Goal: Information Seeking & Learning: Learn about a topic

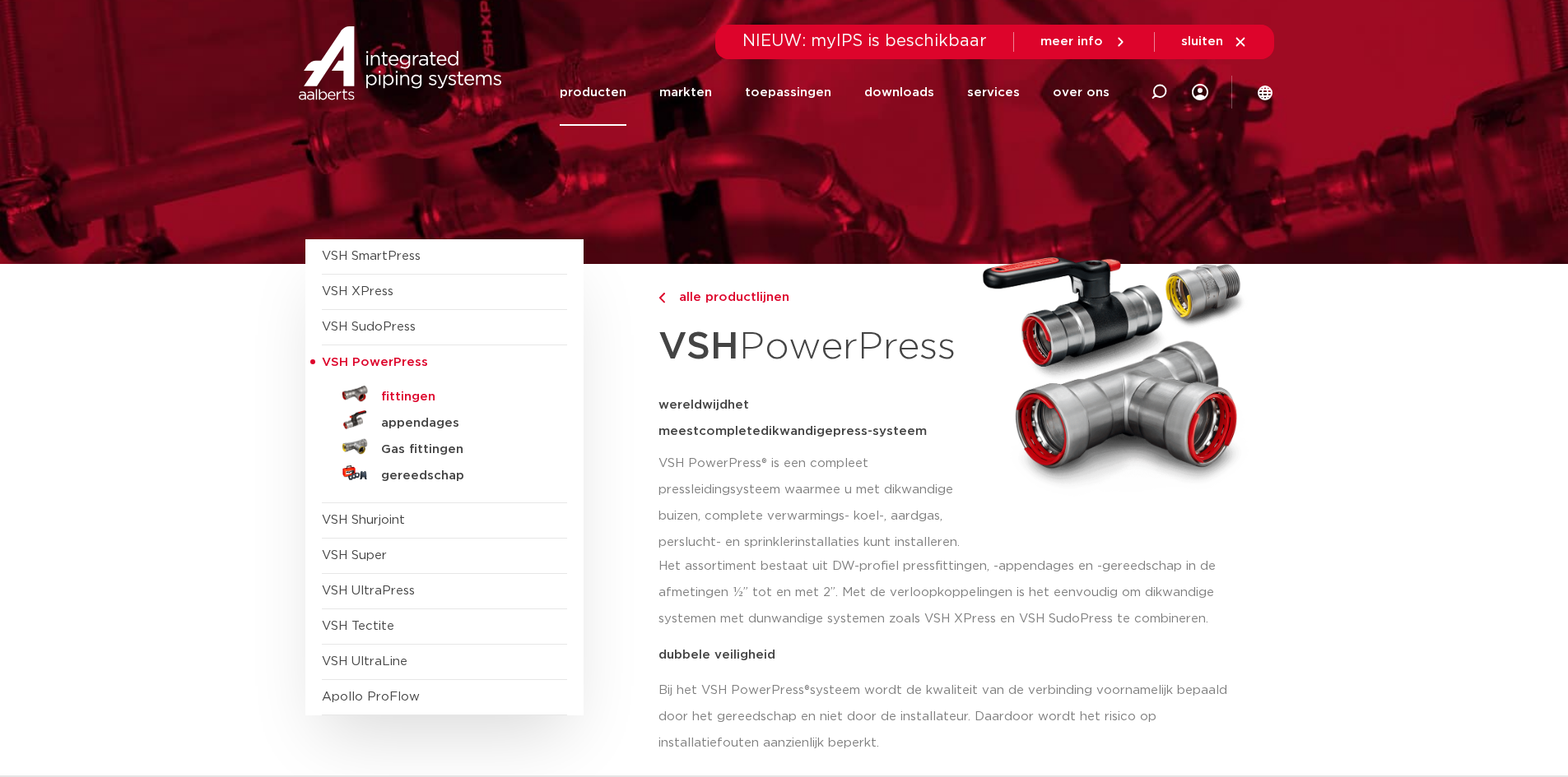
click at [394, 403] on div "VSH SmartPress afsluiters VSH XPress" at bounding box center [444, 477] width 278 height 476
click at [394, 403] on h5 "fittingen" at bounding box center [463, 397] width 163 height 15
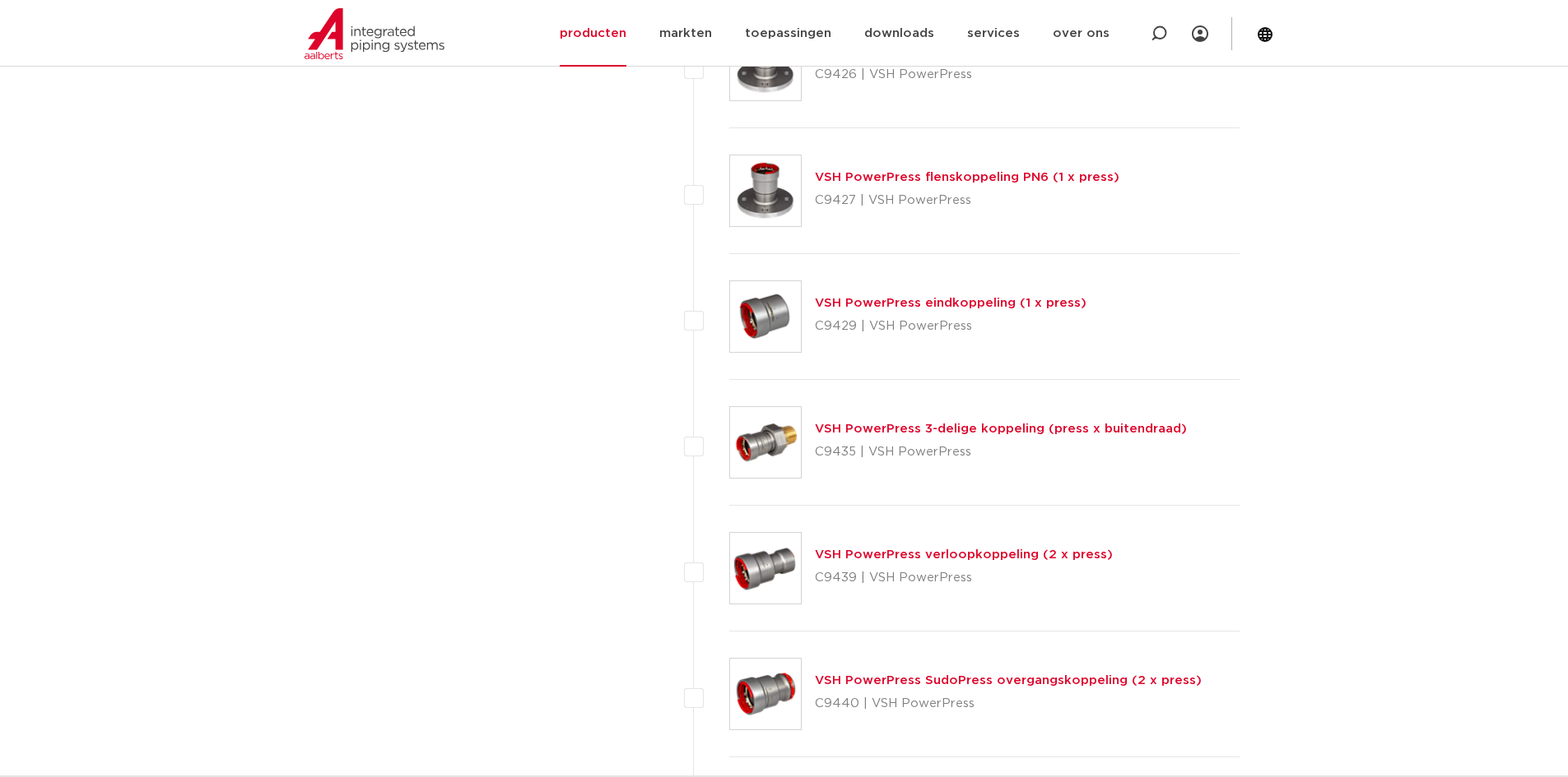
scroll to position [1891, 0]
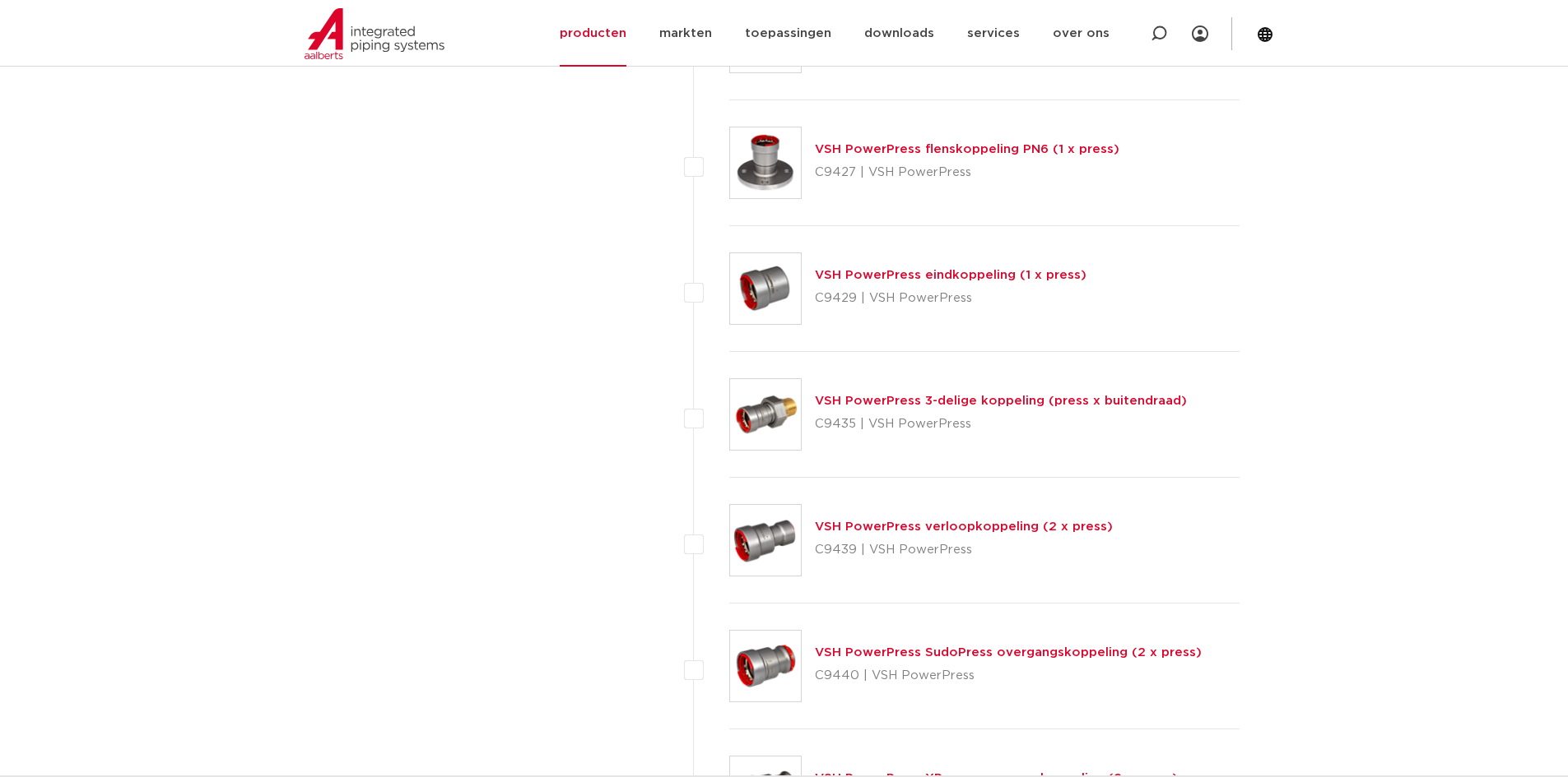
click at [932, 406] on link "VSH PowerPress 3-delige koppeling (press x buitendraad)" at bounding box center [1000, 401] width 372 height 12
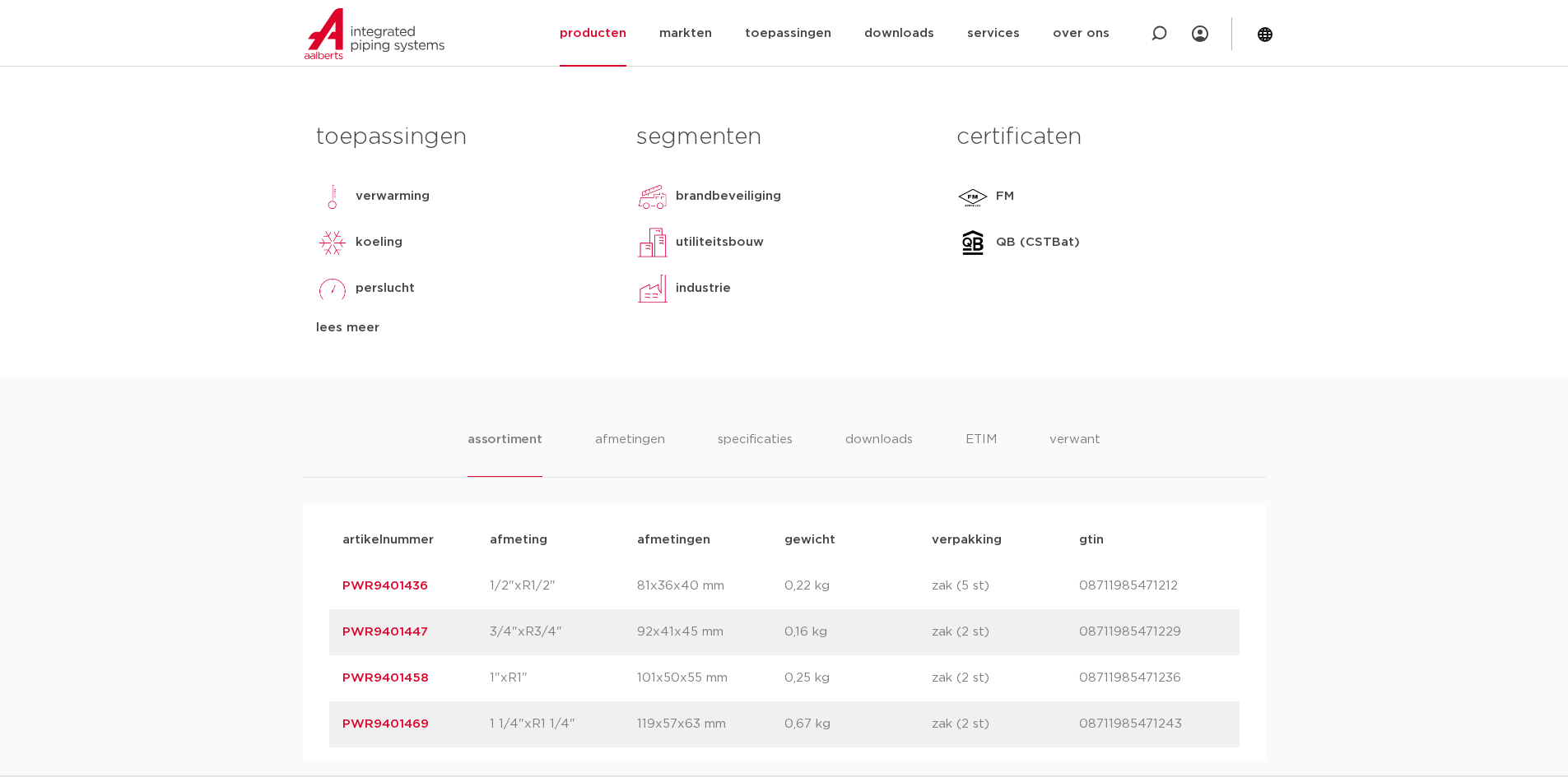
scroll to position [822, 0]
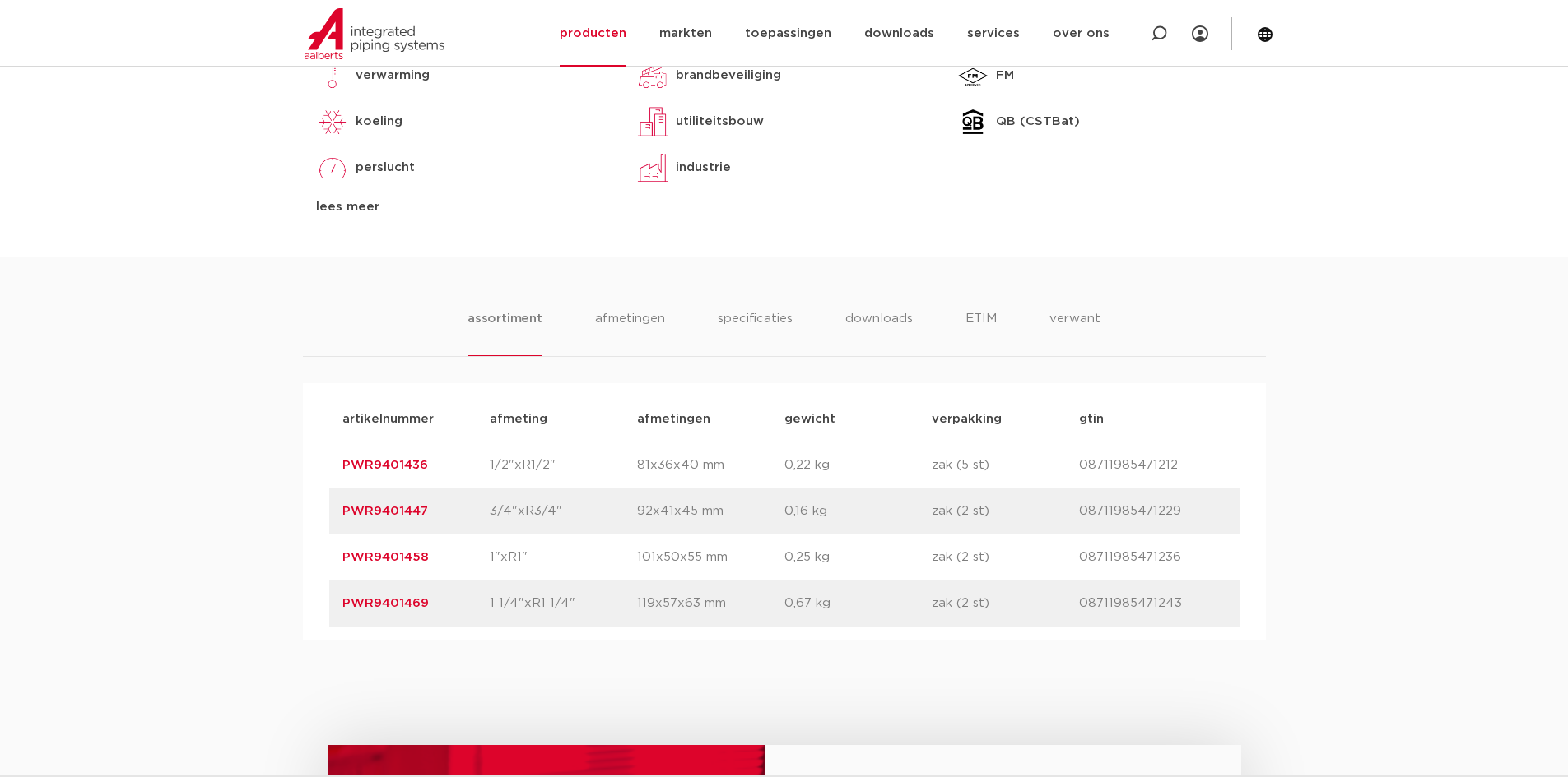
drag, startPoint x: 436, startPoint y: 614, endPoint x: 344, endPoint y: 607, distance: 92.3
click at [342, 607] on div "artikelnummer PWR9401469 afmeting 1 1/4"xR1 1/4" afmetingen 119x57x63 mm gewich…" at bounding box center [784, 603] width 910 height 46
copy link "PWR9401469"
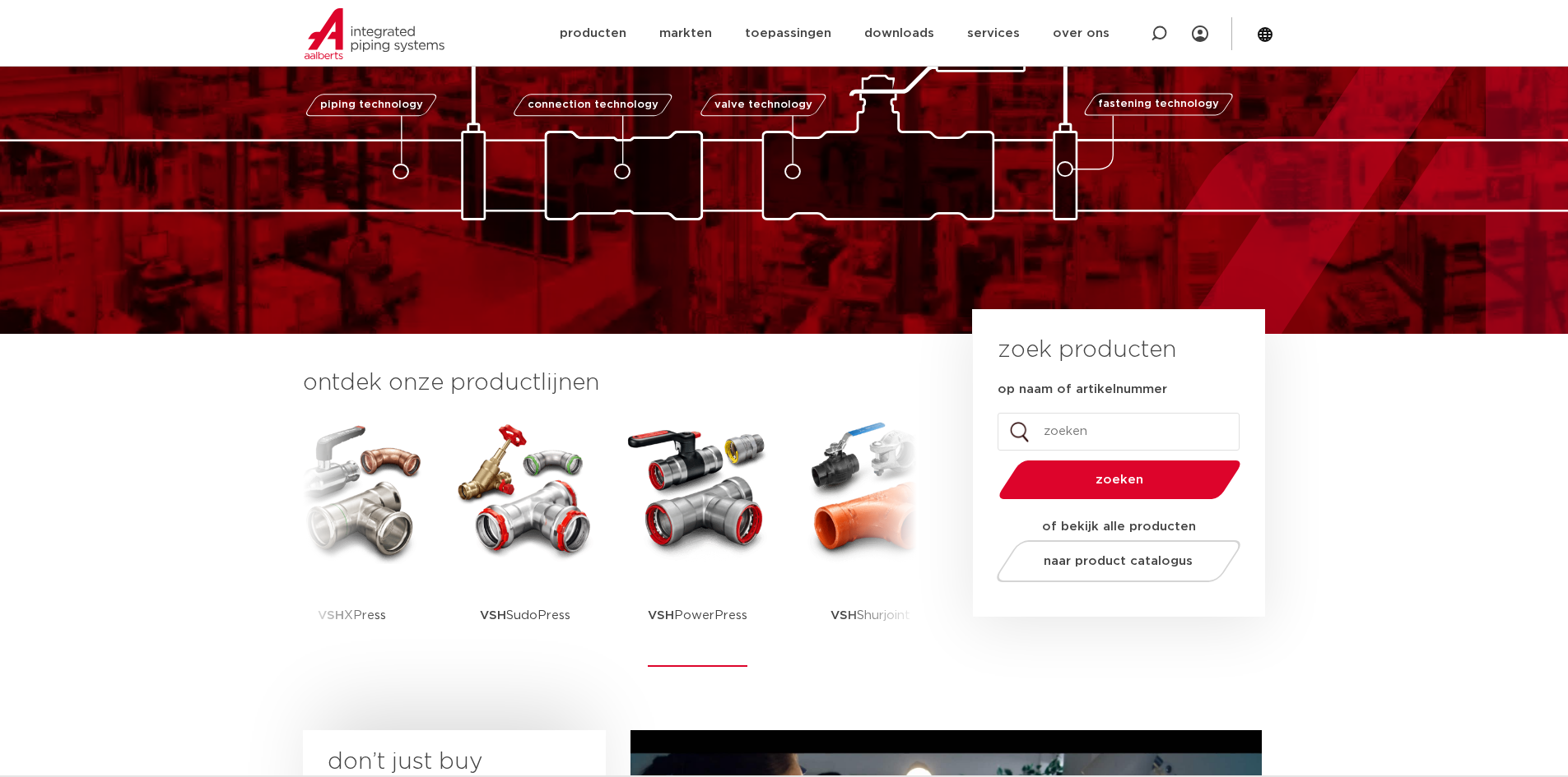
scroll to position [246, 0]
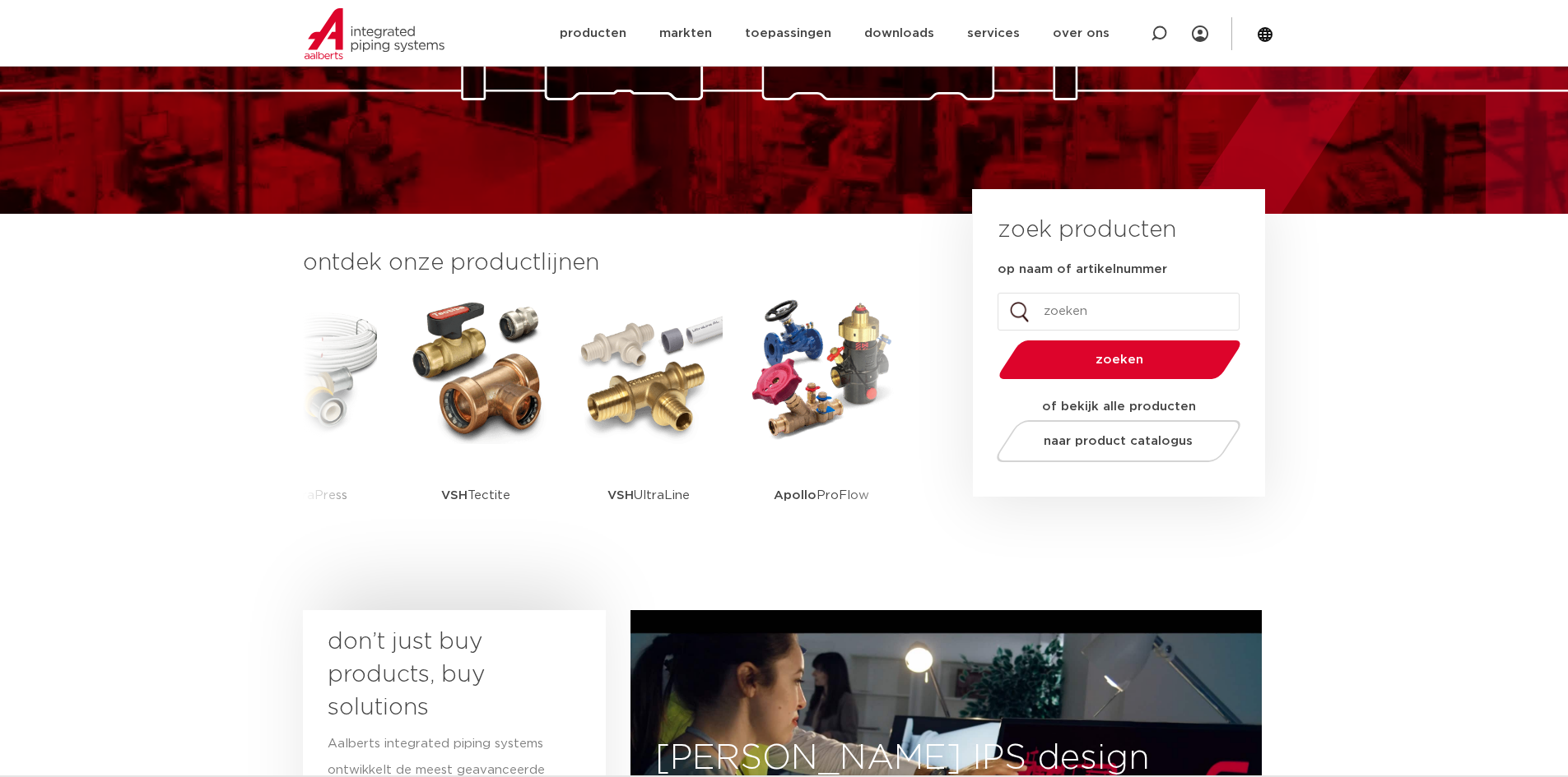
click at [1129, 309] on input "op naam of artikelnummer" at bounding box center [1118, 311] width 242 height 38
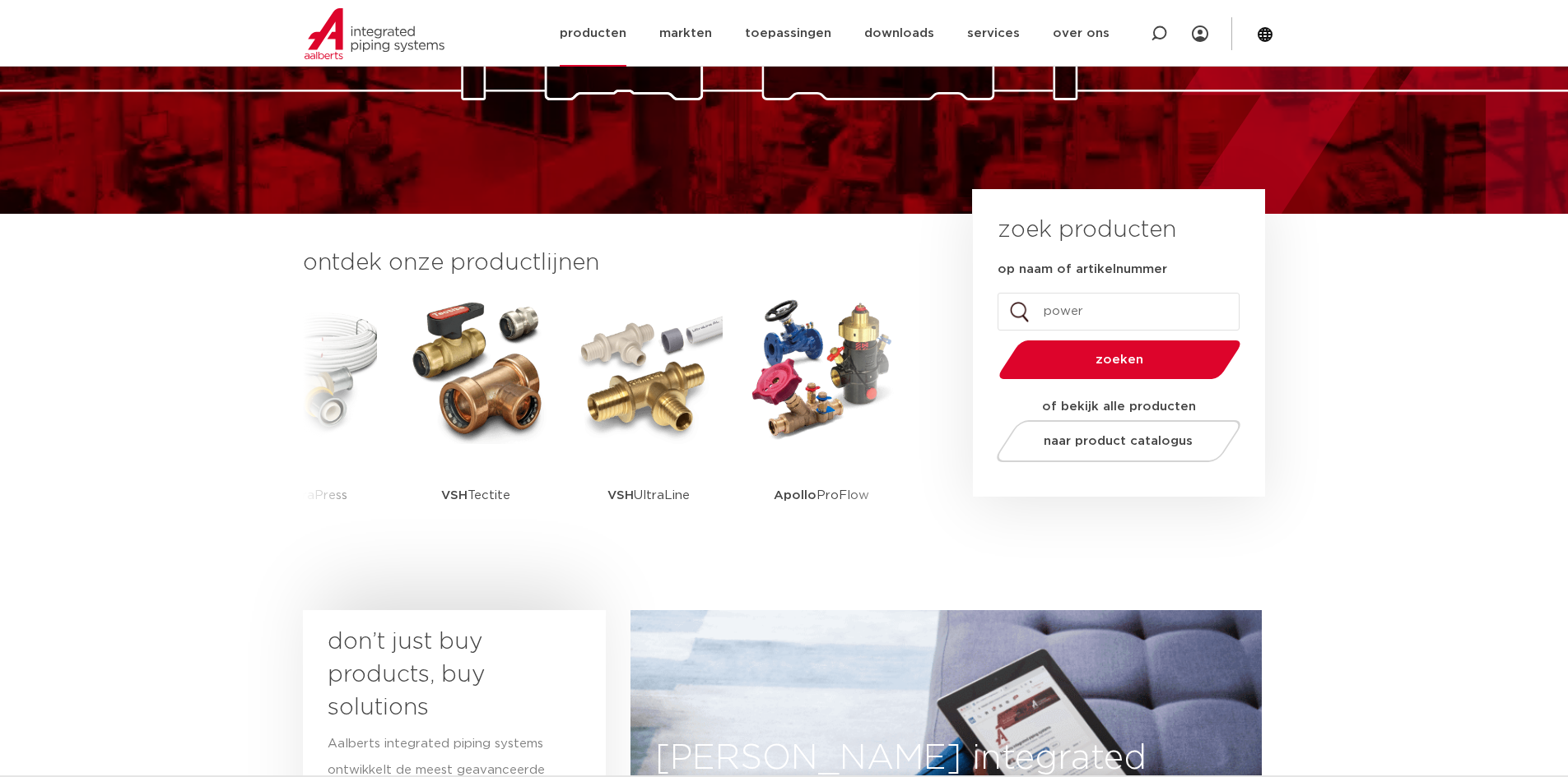
type input "power"
click at [626, 50] on link "producten" at bounding box center [593, 33] width 66 height 66
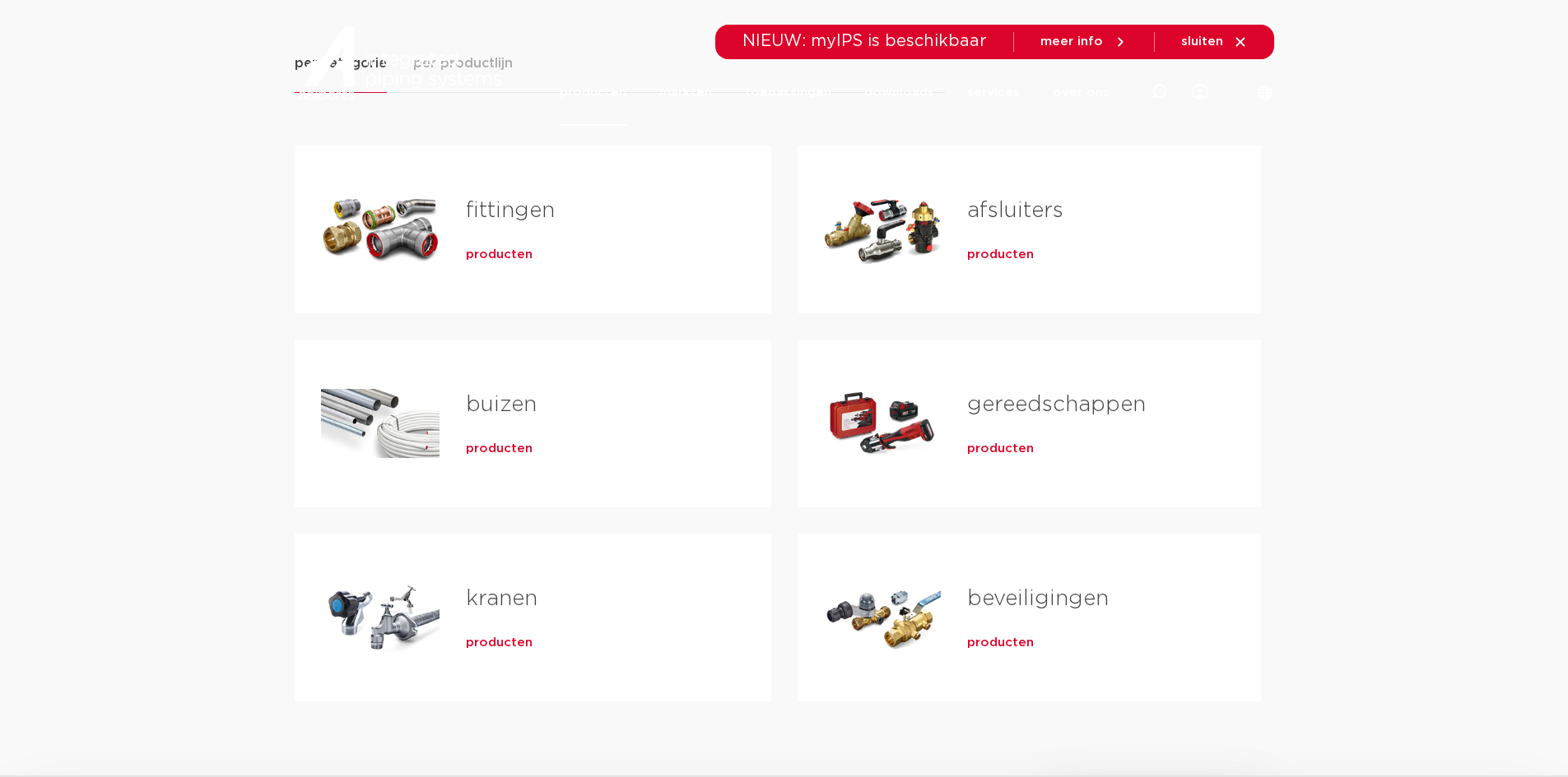
scroll to position [411, 0]
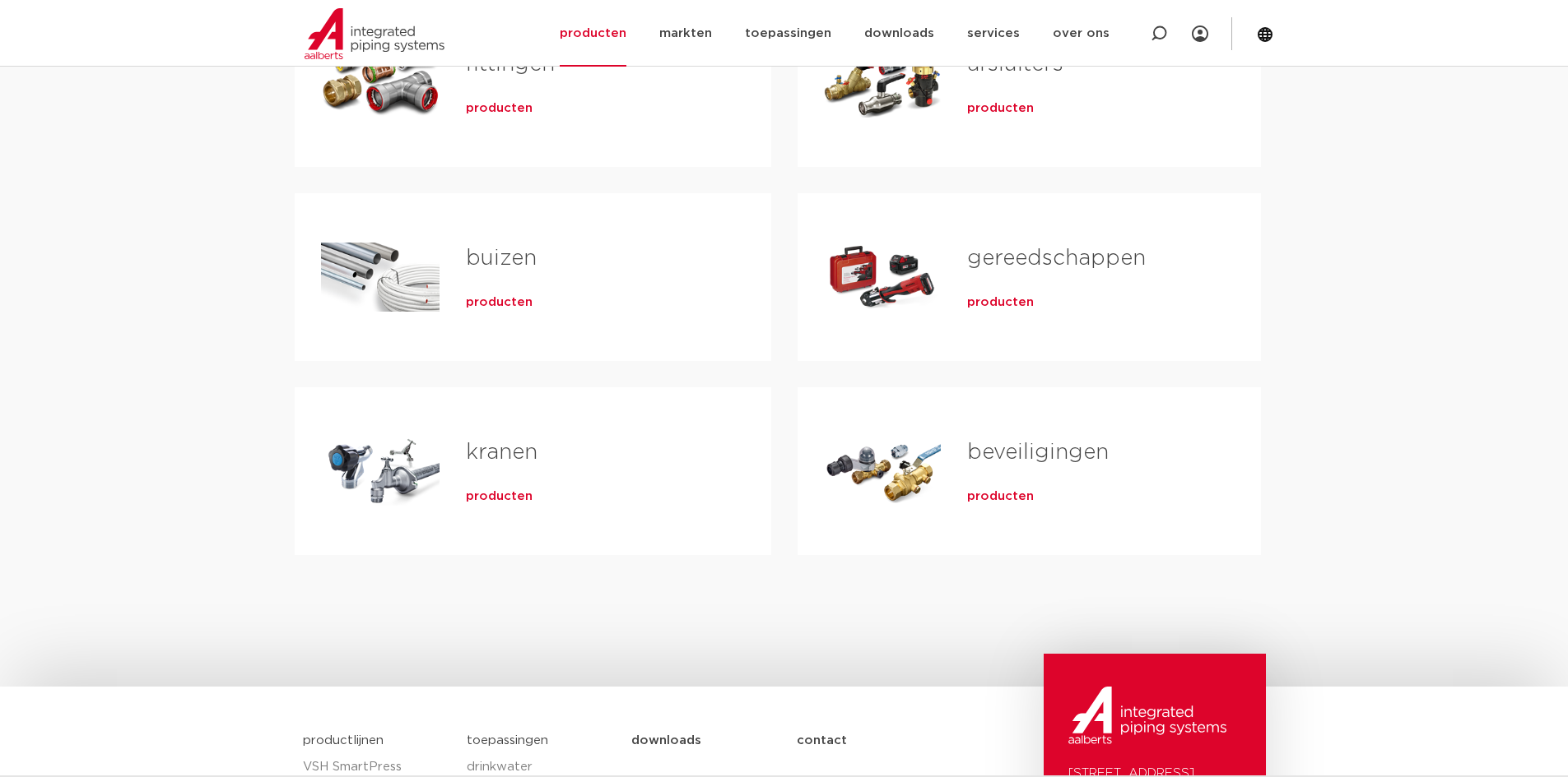
click at [493, 136] on div "fittingen producten" at bounding box center [591, 83] width 305 height 115
click at [492, 115] on span "producten" at bounding box center [499, 108] width 66 height 17
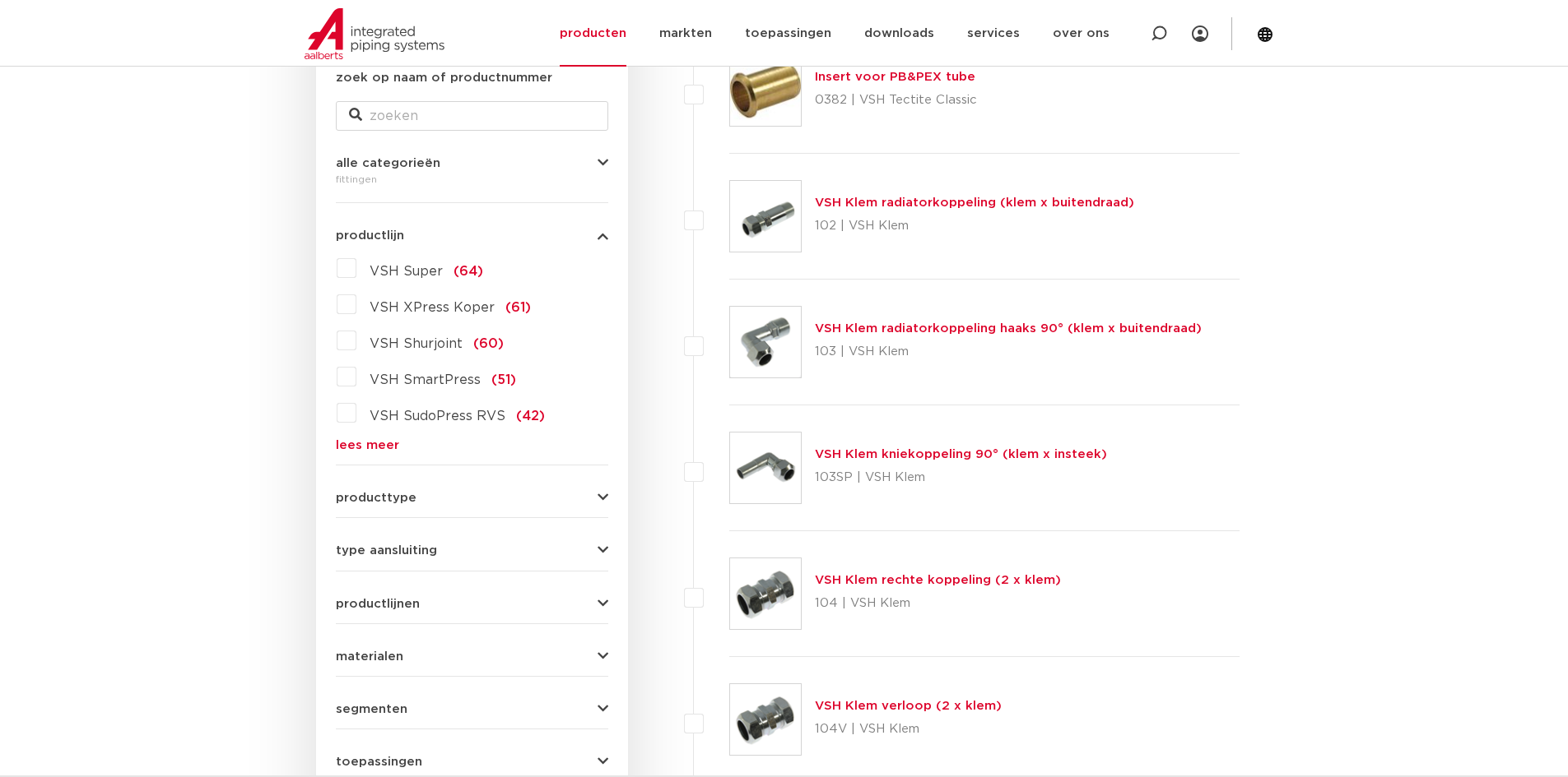
scroll to position [329, 0]
click at [383, 439] on link "lees meer" at bounding box center [471, 445] width 272 height 12
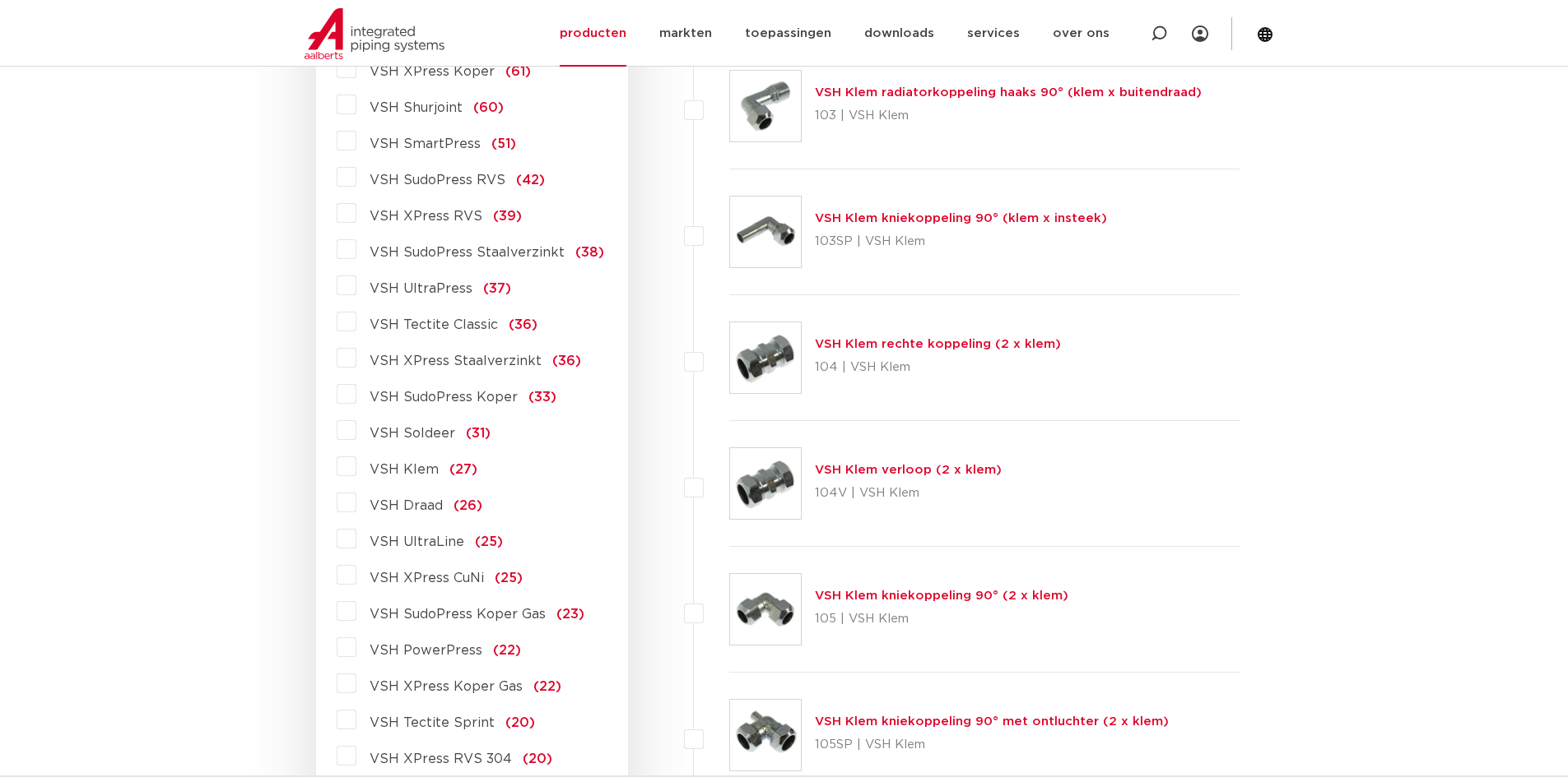
scroll to position [576, 0]
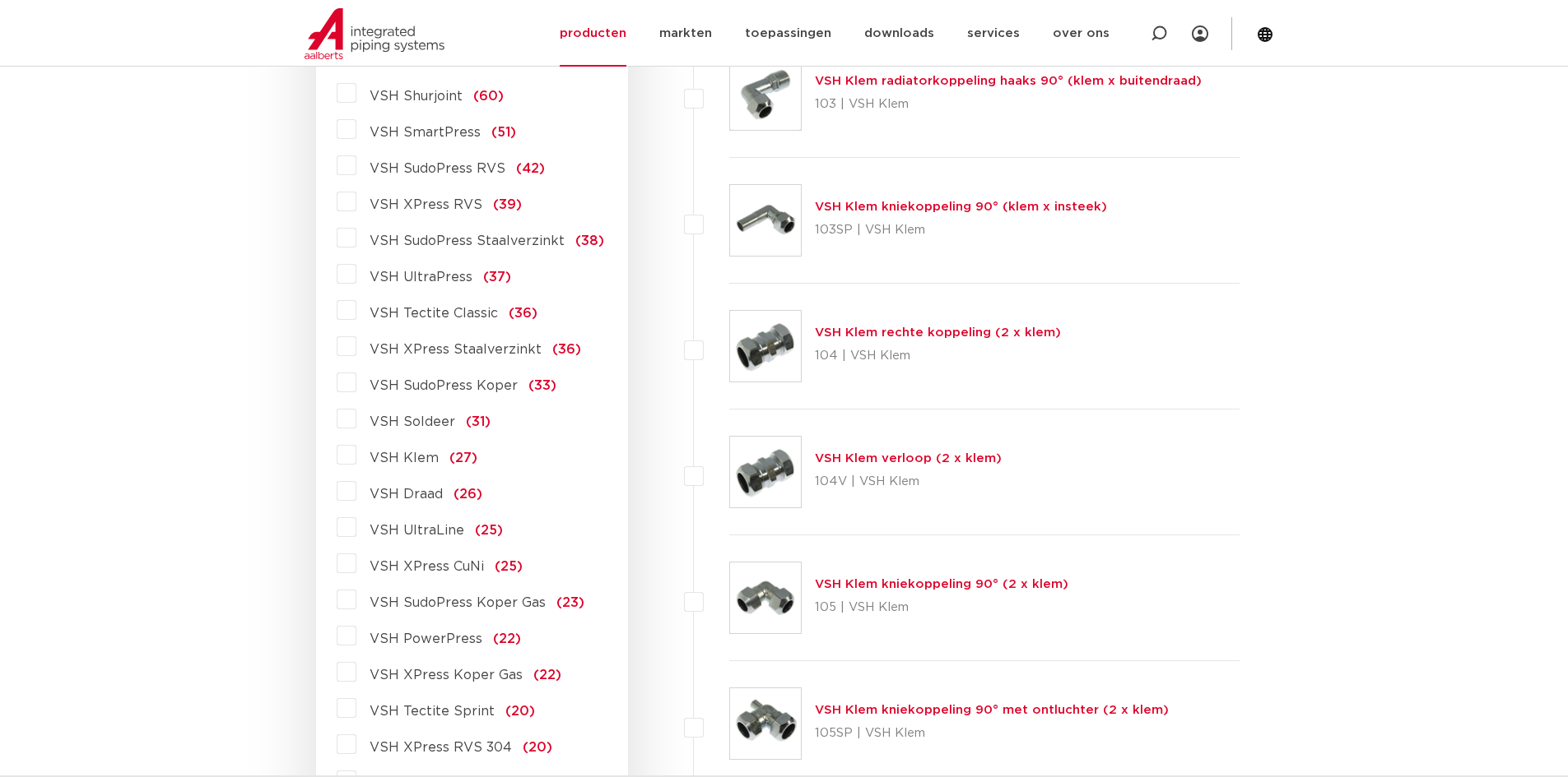
click at [357, 648] on label "VSH PowerPress (22)" at bounding box center [438, 635] width 164 height 26
click at [0, 0] on input "VSH PowerPress (22)" at bounding box center [0, 0] width 0 height 0
click at [356, 640] on label "VSH PowerPress (22)" at bounding box center [438, 635] width 164 height 26
click at [0, 0] on input "VSH PowerPress (22)" at bounding box center [0, 0] width 0 height 0
click at [356, 640] on label "VSH PowerPress (22)" at bounding box center [438, 635] width 164 height 26
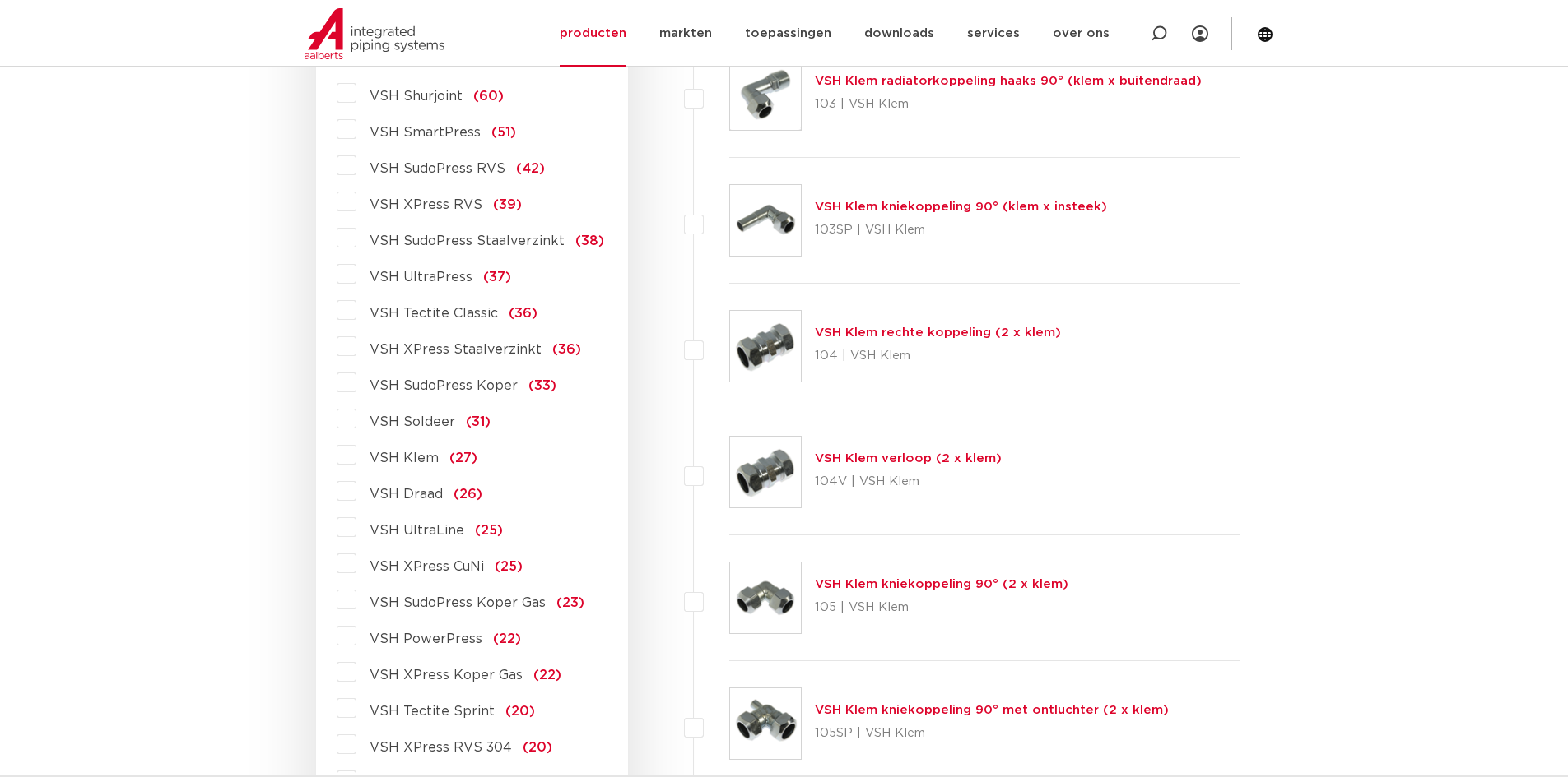
click at [0, 0] on input "VSH PowerPress (22)" at bounding box center [0, 0] width 0 height 0
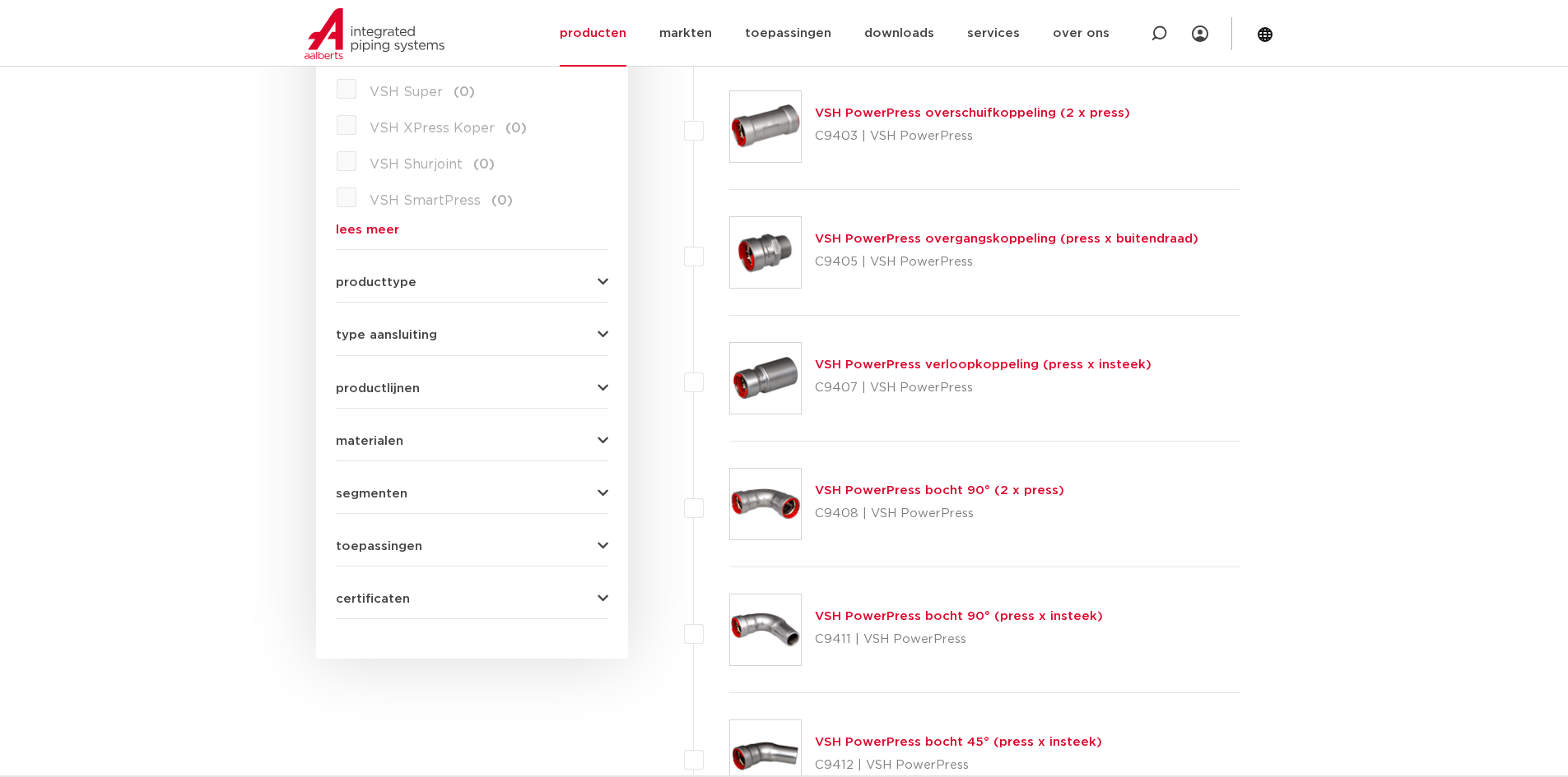
scroll to position [550, 0]
